Goal: Information Seeking & Learning: Learn about a topic

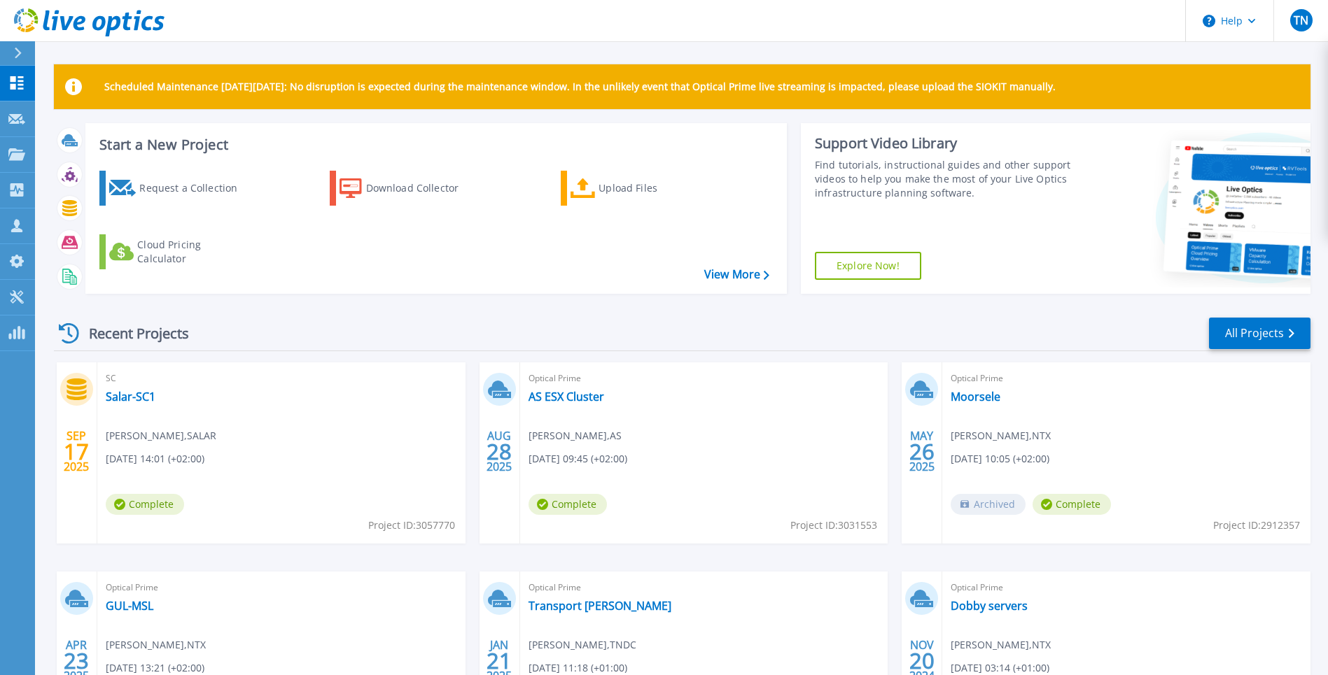
drag, startPoint x: 495, startPoint y: 300, endPoint x: 1020, endPoint y: 353, distance: 527.6
click at [501, 300] on div "Start a New Project Request a Collection Download Collector Upload Files Cloud …" at bounding box center [682, 214] width 1256 height 182
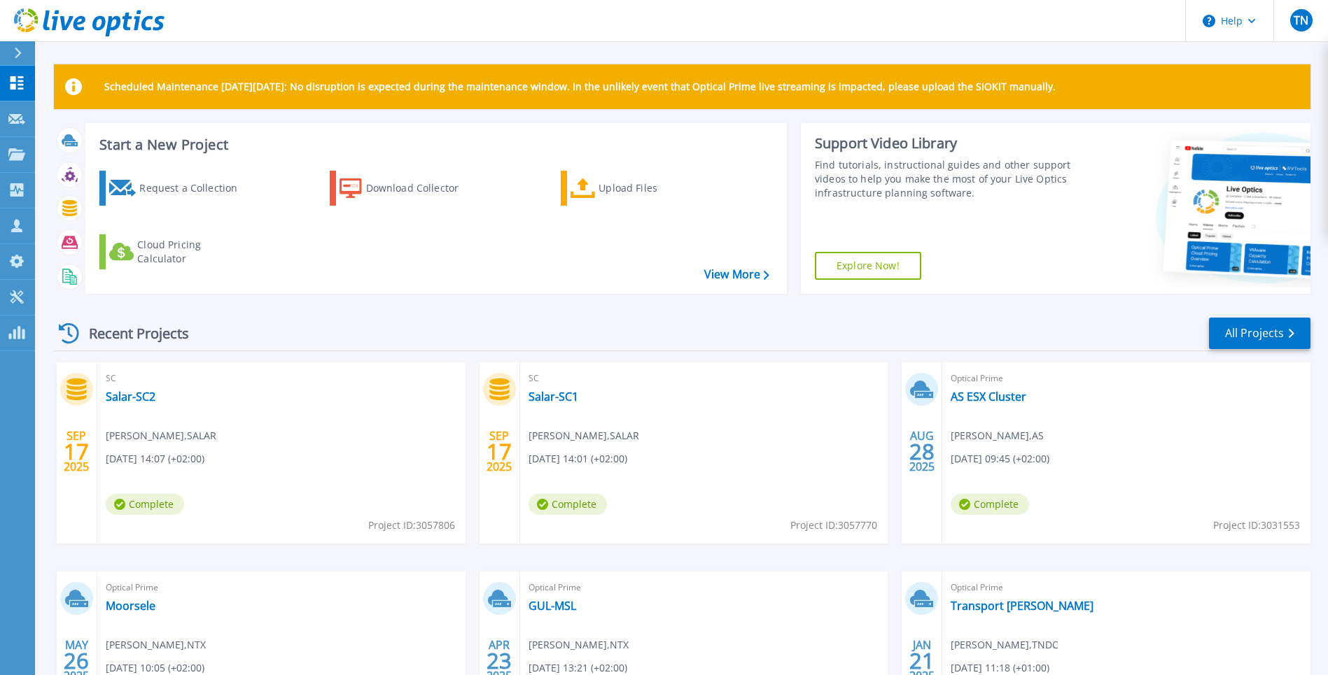
click at [790, 309] on div "Recent Projects All Projects SEP 17 2025 SC Salar-SC2 Chris Verleye , SALAR 09/…" at bounding box center [682, 548] width 1256 height 487
click at [797, 330] on div "Recent Projects All Projects" at bounding box center [682, 333] width 1256 height 35
click at [745, 333] on div "Recent Projects All Projects" at bounding box center [682, 333] width 1256 height 35
click at [19, 119] on icon at bounding box center [16, 119] width 17 height 10
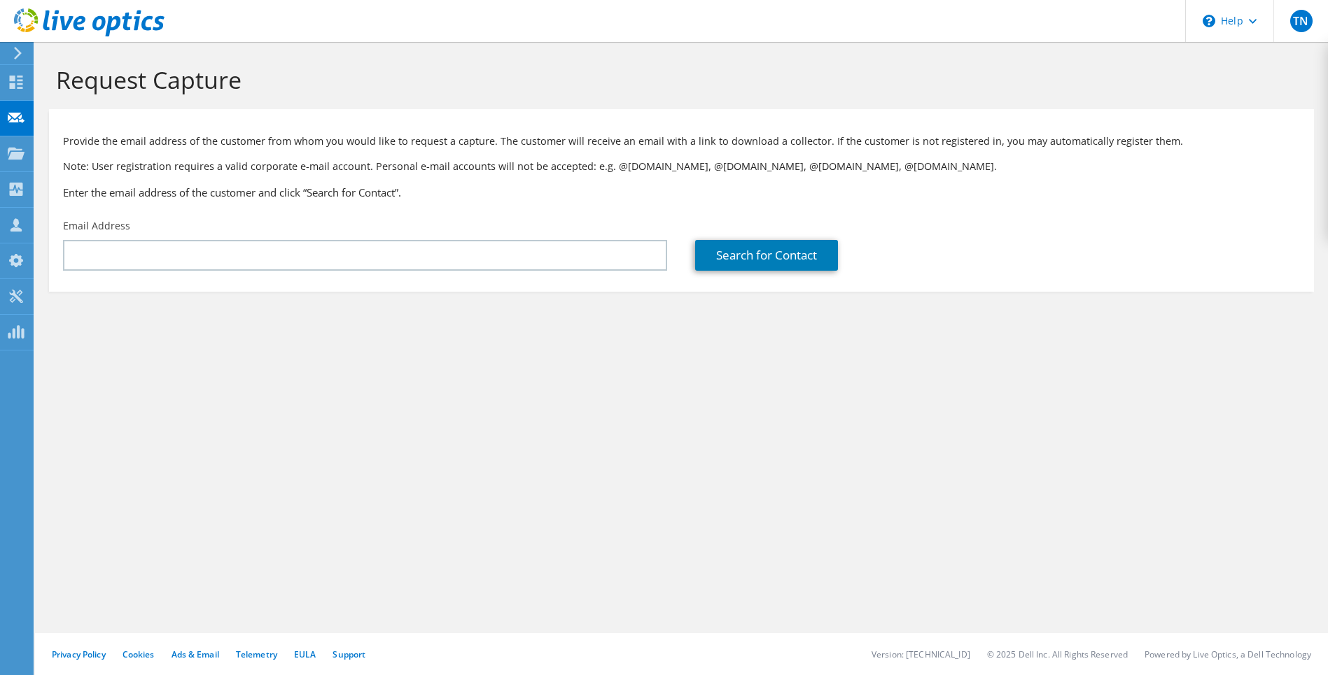
click at [428, 169] on p "Note: User registration requires a valid corporate e-mail account. Personal e-m…" at bounding box center [681, 166] width 1237 height 15
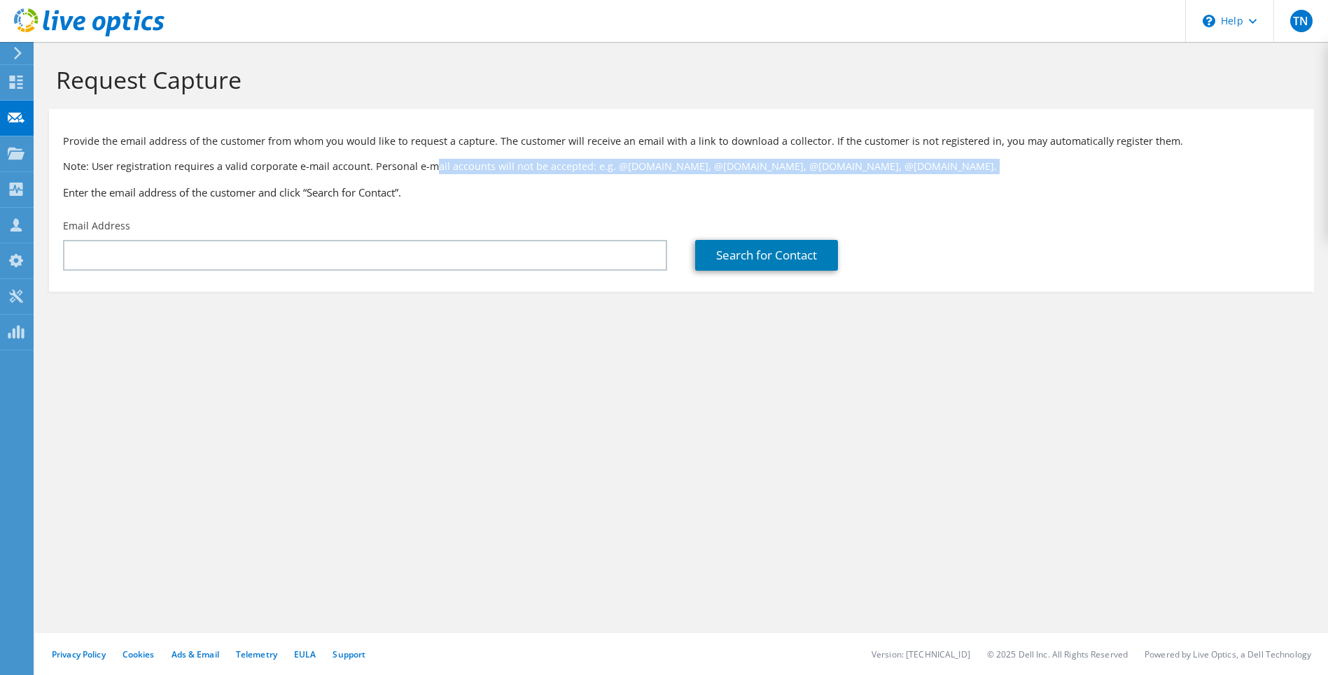
drag, startPoint x: 428, startPoint y: 169, endPoint x: 453, endPoint y: 181, distance: 27.9
click at [453, 181] on div "Provide the email address of the customer from whom you would like to request a…" at bounding box center [681, 164] width 1265 height 96
click at [21, 86] on icon at bounding box center [16, 82] width 17 height 13
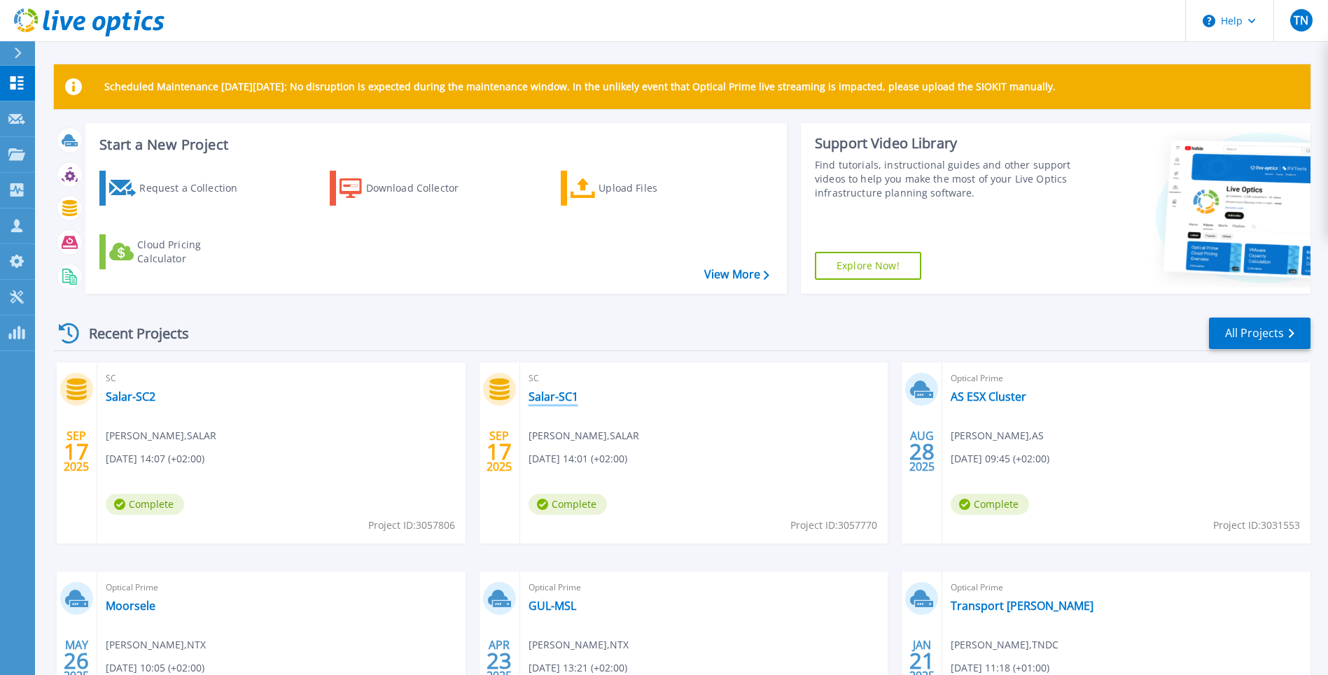
click at [563, 400] on link "Salar-SC1" at bounding box center [553, 397] width 50 height 14
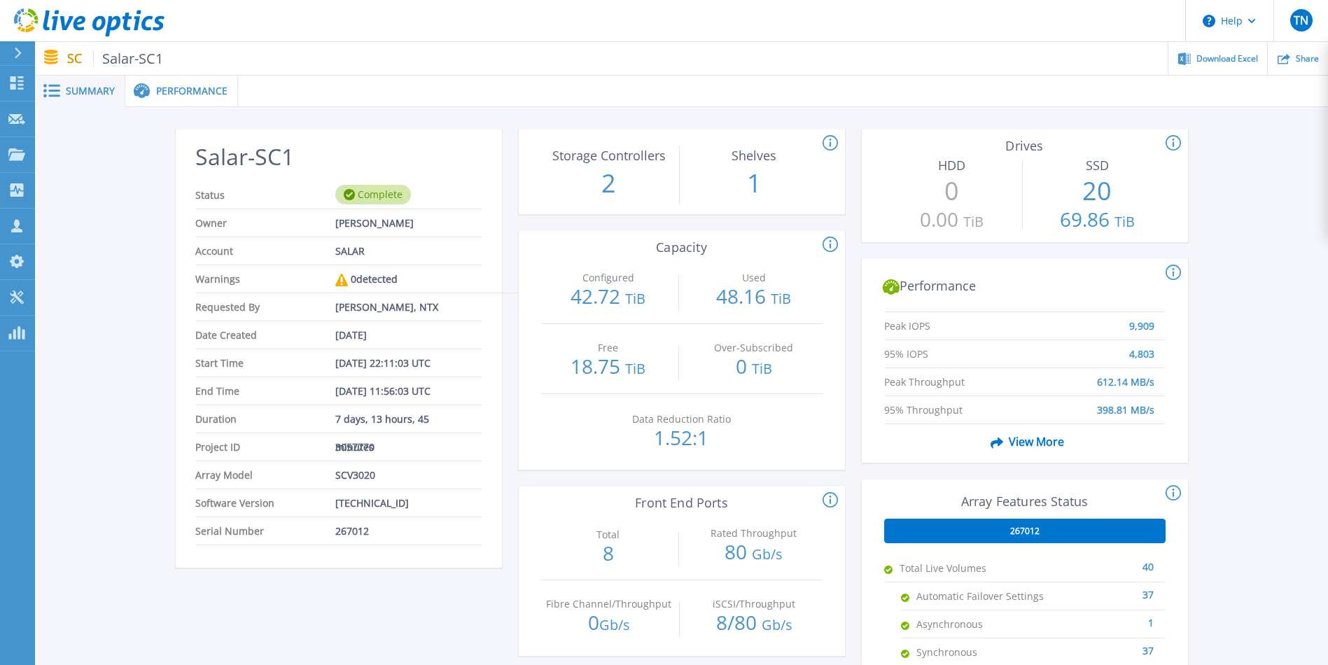
click at [394, 289] on div "0 detected" at bounding box center [366, 279] width 62 height 28
click at [713, 215] on div "This section shows the # of storage controllers and the # of shelves in the arr…" at bounding box center [682, 529] width 326 height 800
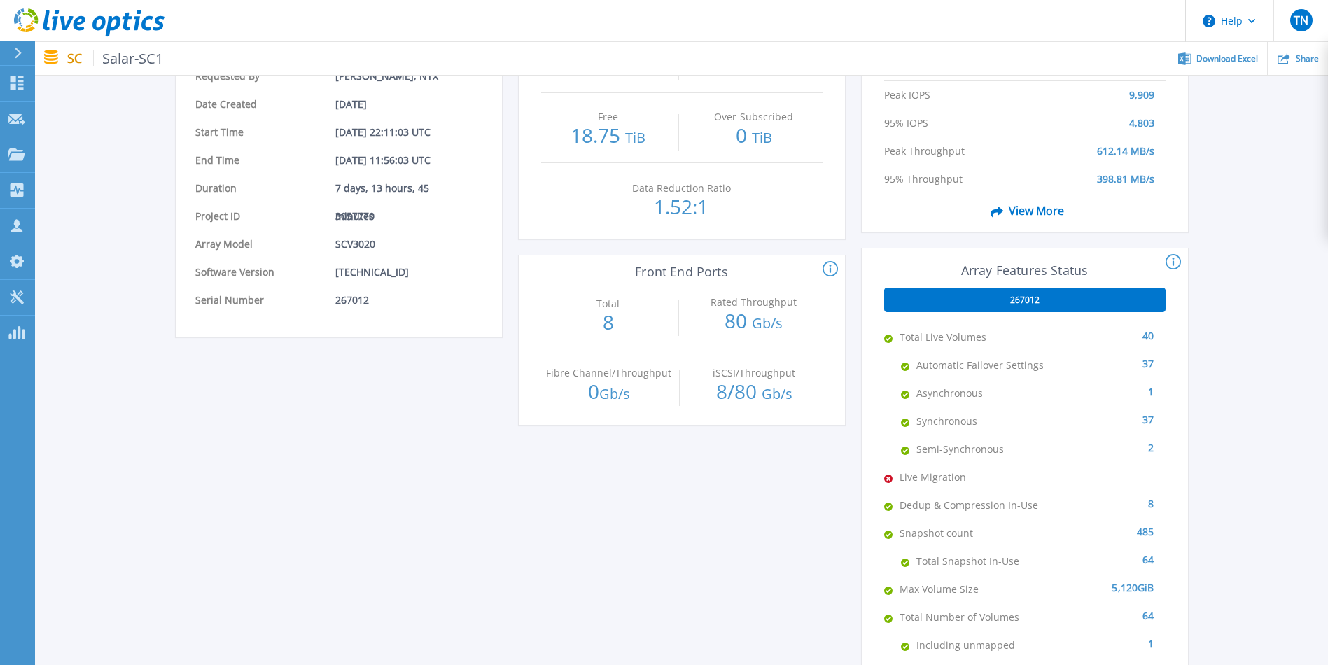
scroll to position [276, 0]
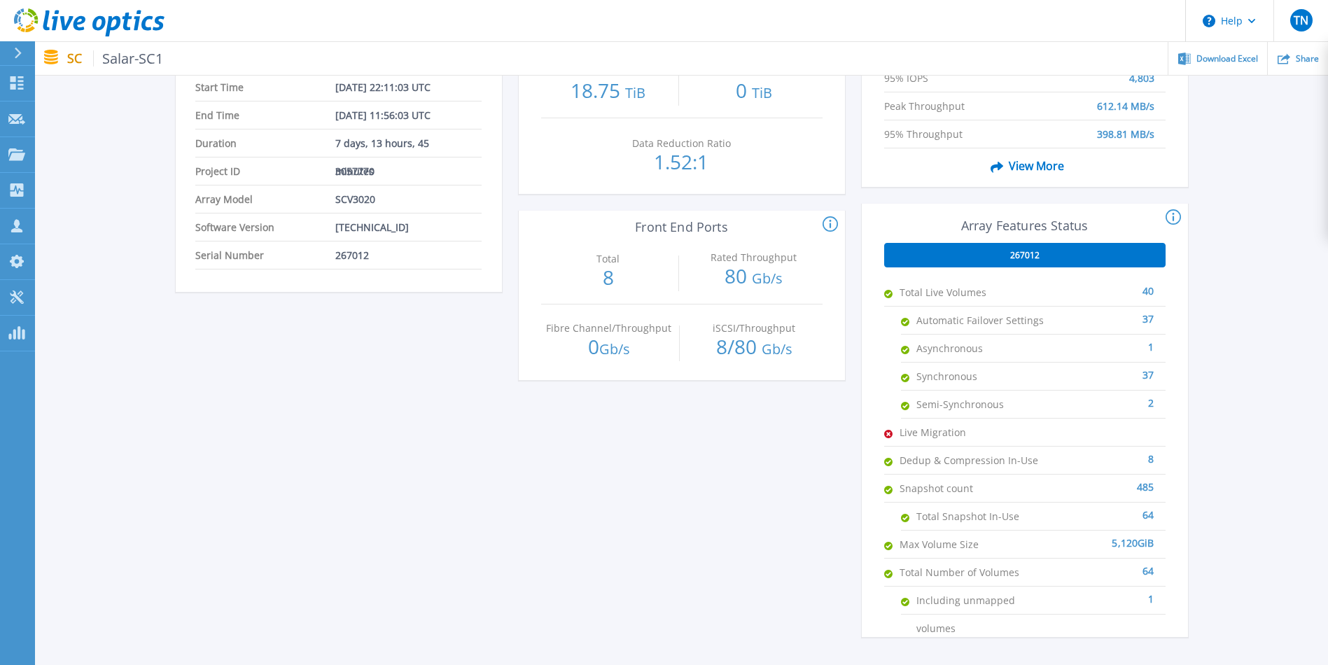
click at [623, 500] on div "This section shows the # of storage controllers and the # of shelves in the arr…" at bounding box center [682, 254] width 326 height 800
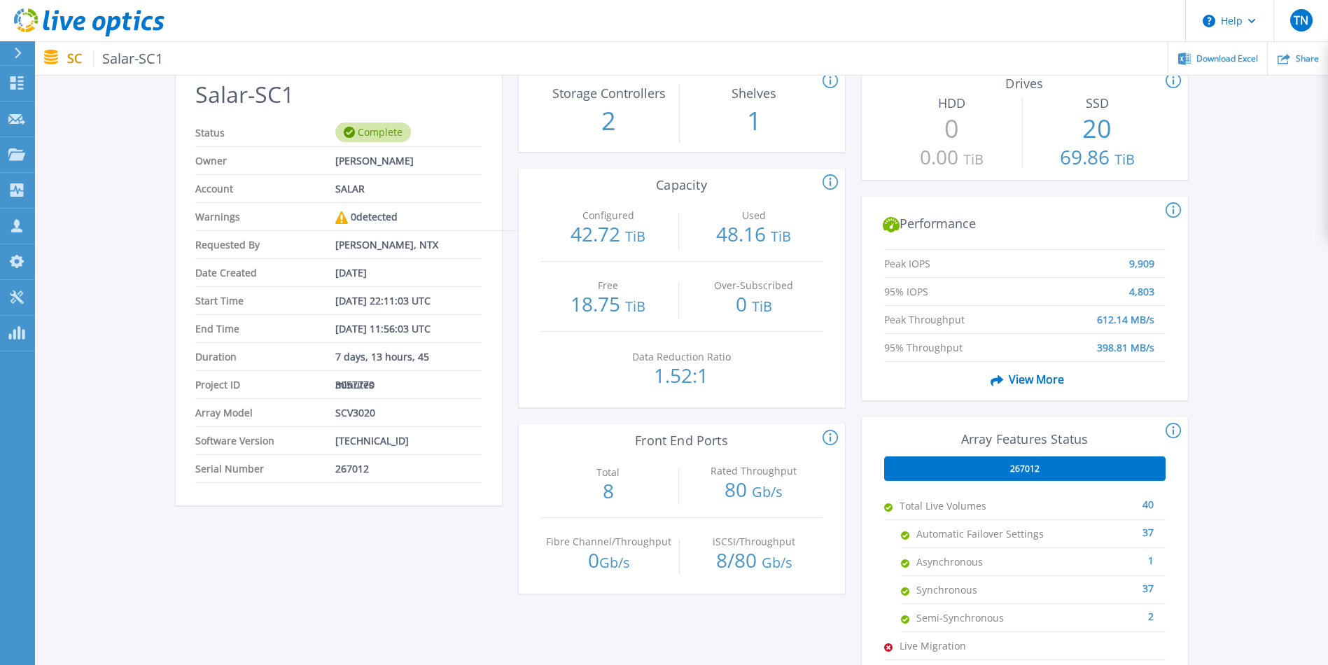
scroll to position [63, 0]
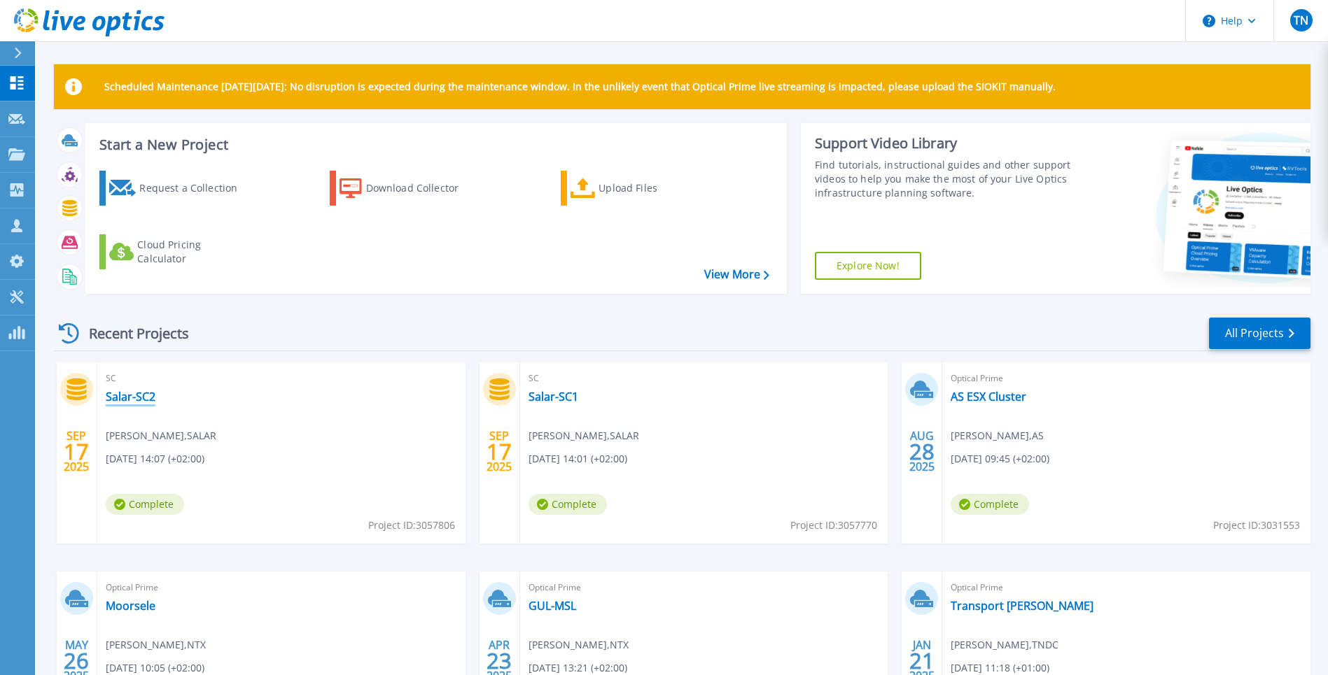
click at [138, 401] on link "Salar-SC2" at bounding box center [131, 397] width 50 height 14
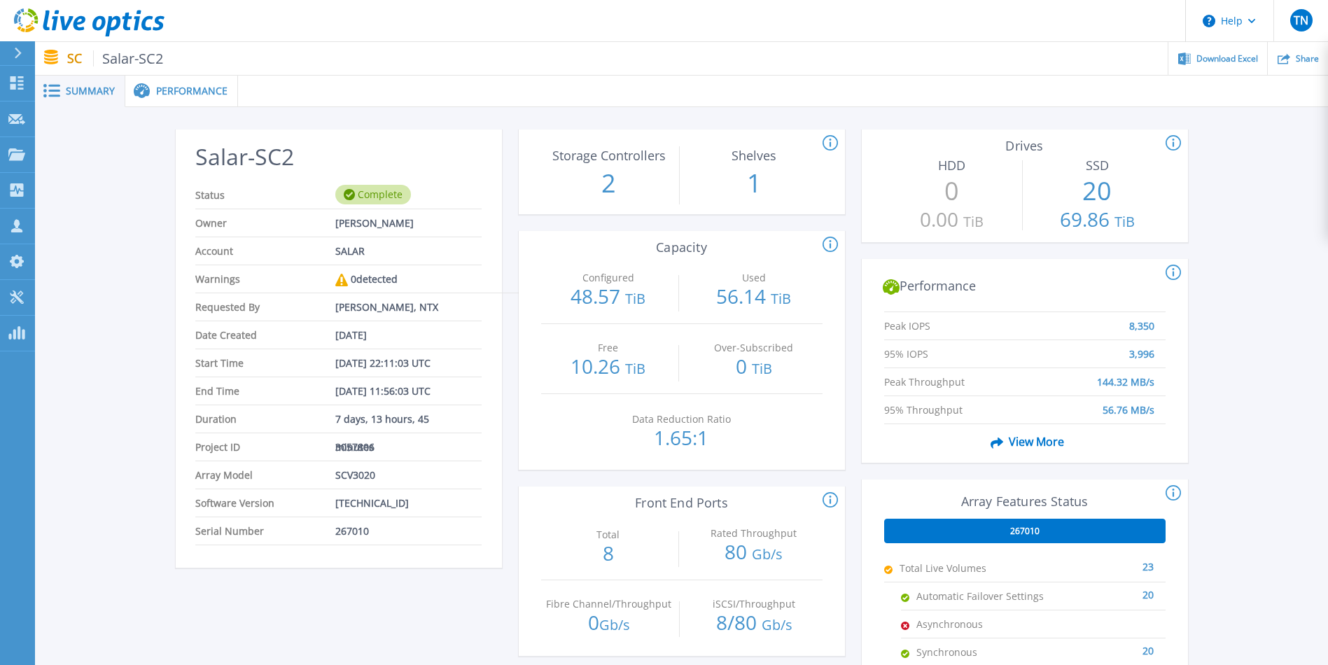
click at [848, 336] on div "Salar-SC2 Status Complete Owner [PERSON_NAME] Account SALAR Warnings 0 detected…" at bounding box center [682, 529] width 1012 height 800
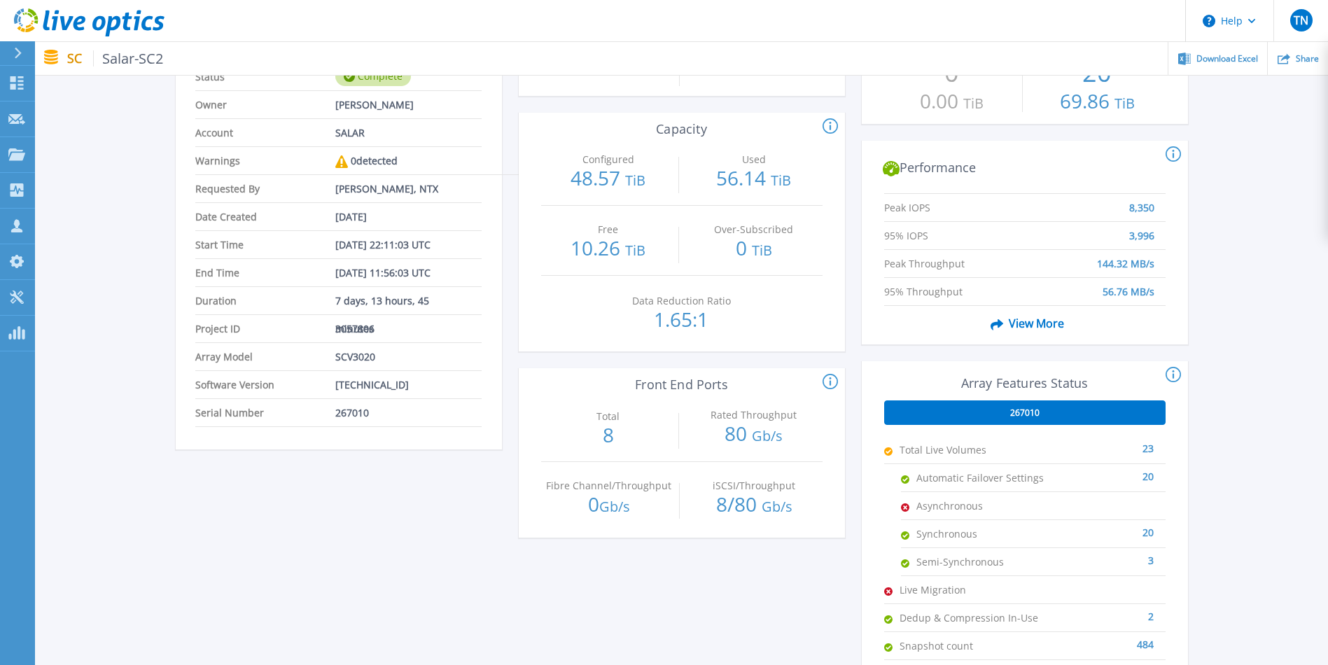
scroll to position [145, 0]
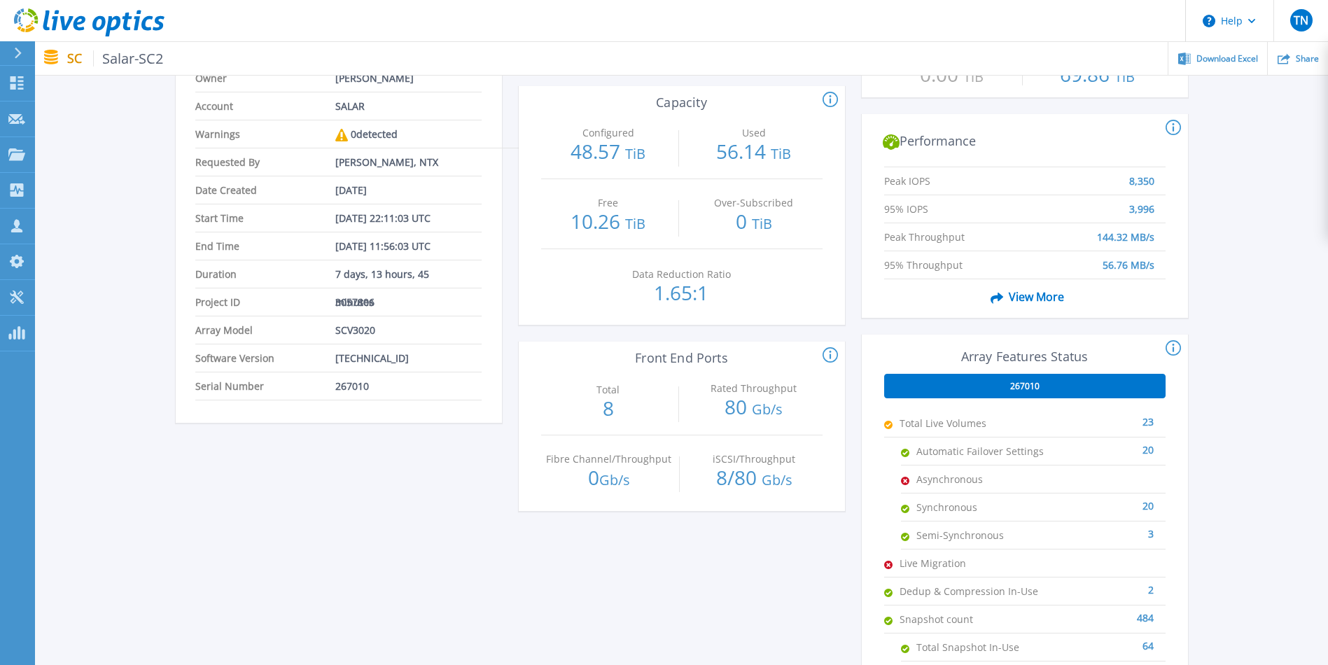
click at [940, 520] on span "Synchronous" at bounding box center [986, 506] width 140 height 27
click at [945, 538] on span "Semi-Synchronous" at bounding box center [986, 534] width 140 height 27
click at [470, 547] on div "Salar-SC2 Status Complete Owner [PERSON_NAME] Account SALAR Warnings 0 detected…" at bounding box center [339, 385] width 326 height 800
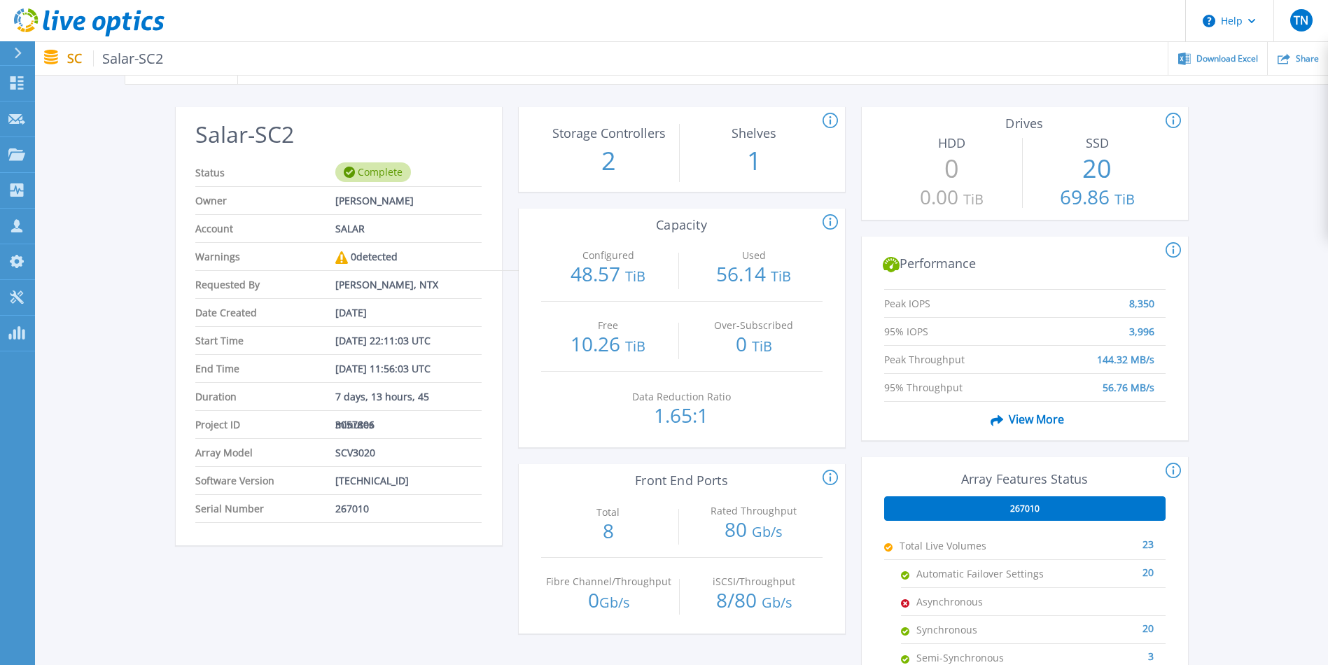
scroll to position [0, 0]
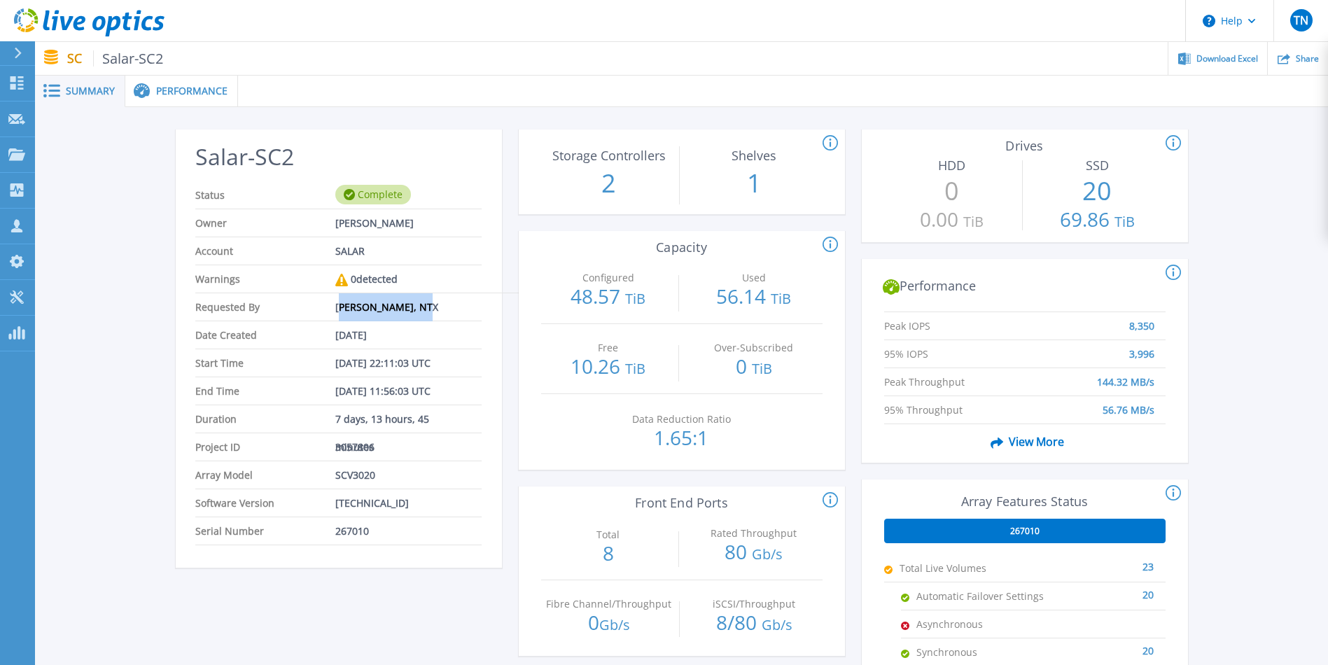
drag, startPoint x: 340, startPoint y: 302, endPoint x: 451, endPoint y: 319, distance: 112.6
click at [451, 319] on li "Requested By [PERSON_NAME], NTX" at bounding box center [338, 307] width 286 height 28
click at [426, 435] on li "Project ID 3057806" at bounding box center [338, 447] width 286 height 28
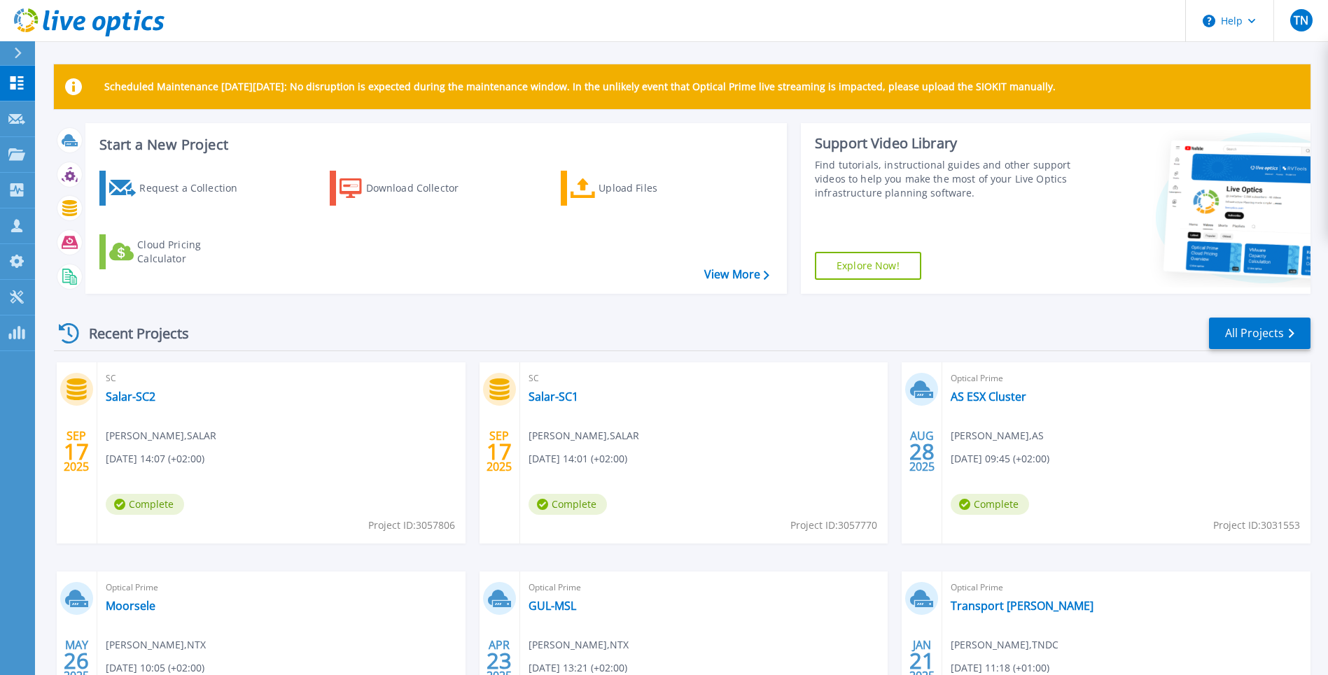
click at [485, 325] on div "Recent Projects All Projects" at bounding box center [682, 333] width 1256 height 35
click at [133, 394] on link "Salar-SC2" at bounding box center [131, 397] width 50 height 14
click at [550, 391] on link "Salar-SC1" at bounding box center [553, 397] width 50 height 14
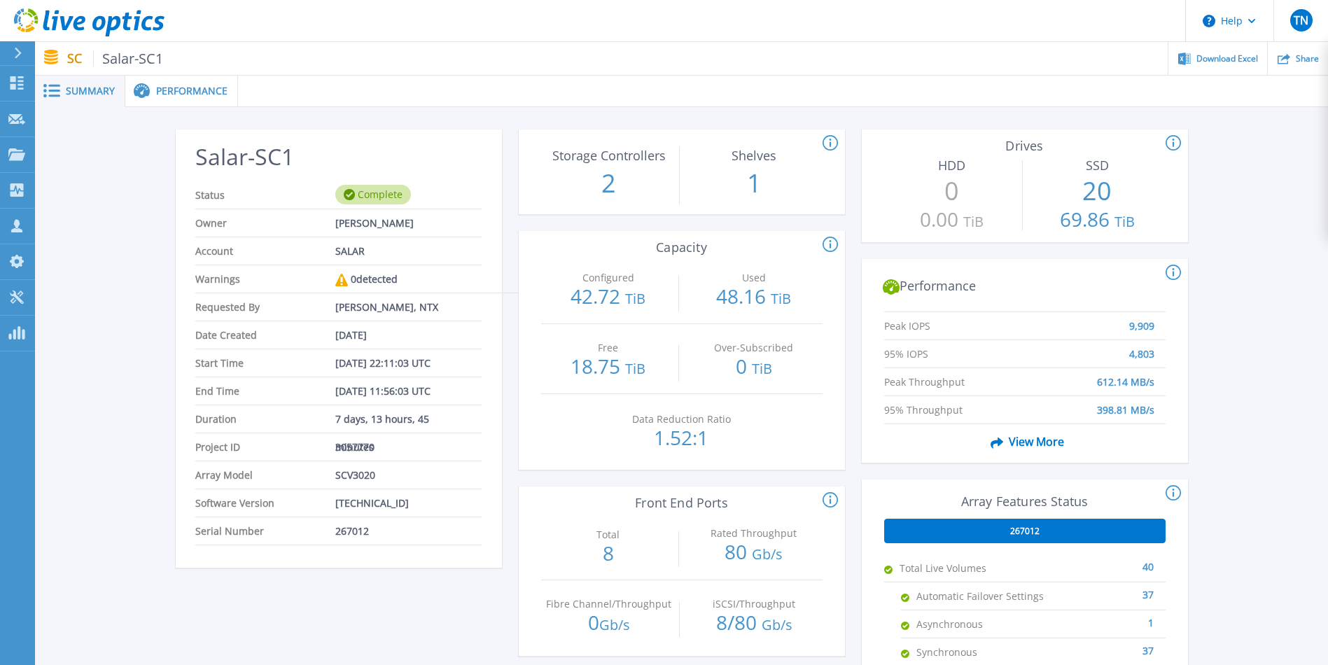
click at [218, 96] on span "Performance" at bounding box center [191, 91] width 71 height 10
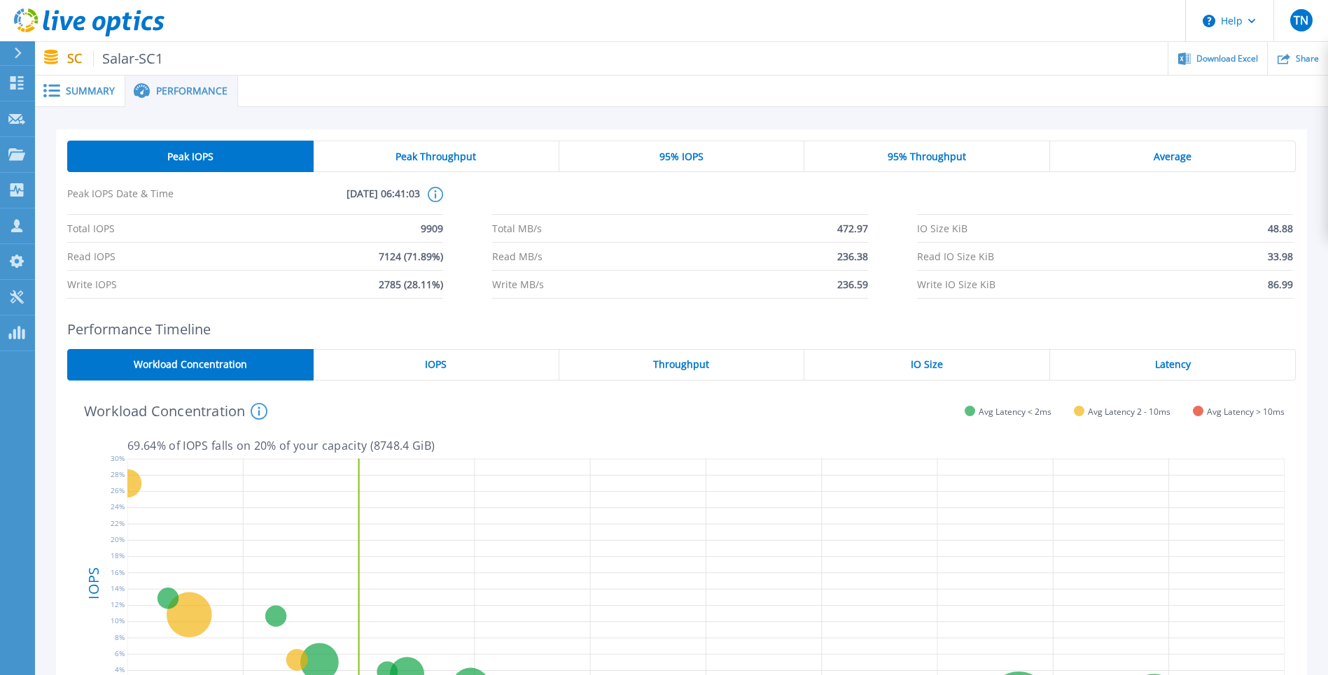
click at [712, 269] on li "Read MB/s 236.38" at bounding box center [680, 257] width 376 height 28
click at [667, 120] on div "Peak IOPS Peak Throughput 95% IOPS 95% Throughput Average Peak IOPS Date & Time…" at bounding box center [681, 475] width 1293 height 736
click at [991, 20] on header "Help TN Channel Partner [PERSON_NAME] [PERSON_NAME][EMAIL_ADDRESS][DOMAIN_NAME]…" at bounding box center [664, 21] width 1328 height 42
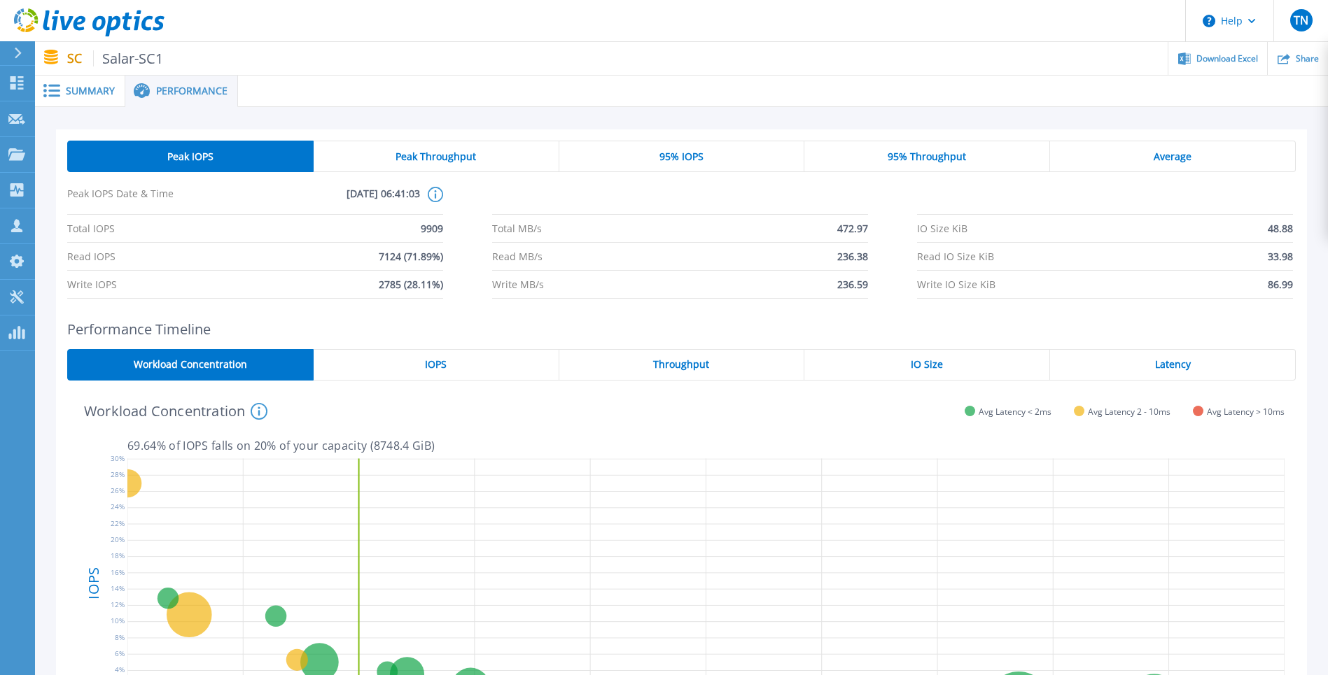
click at [718, 425] on div "Workload Concentration This graph shows the relationship of volume performance …" at bounding box center [675, 410] width 1217 height 36
